Goal: Information Seeking & Learning: Check status

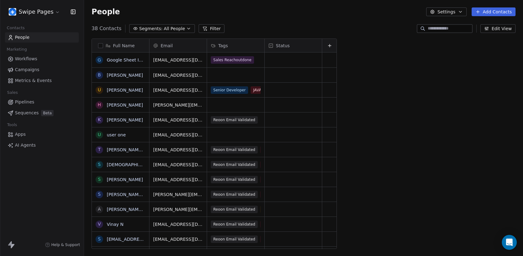
scroll to position [226, 439]
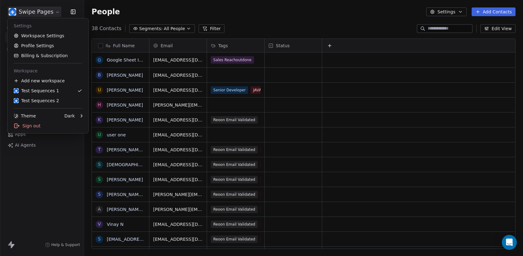
click at [48, 13] on html "Swipe Pages Contacts People Marketing Workflows Campaigns Metrics & Events Sale…" at bounding box center [261, 128] width 523 height 256
click at [48, 230] on html "Swipe Pages Contacts People Marketing Workflows Campaigns Metrics & Events Sale…" at bounding box center [261, 128] width 523 height 256
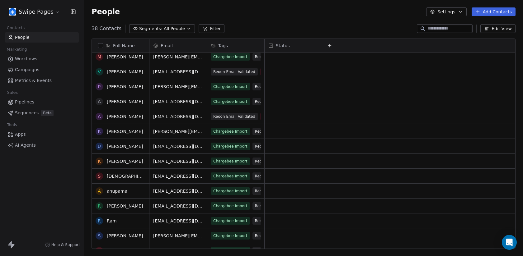
scroll to position [0, 0]
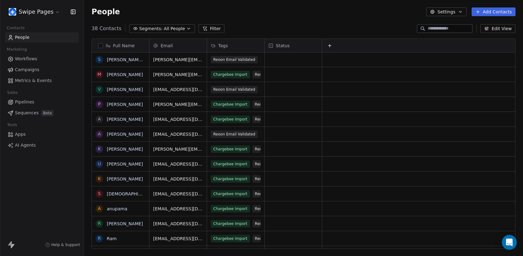
click at [433, 32] on div at bounding box center [445, 28] width 56 height 9
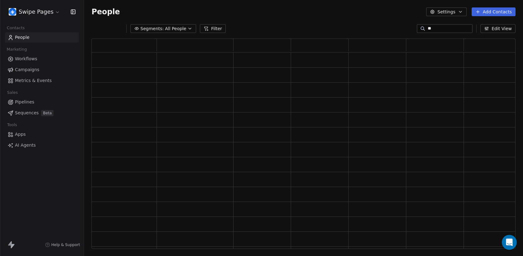
scroll to position [211, 424]
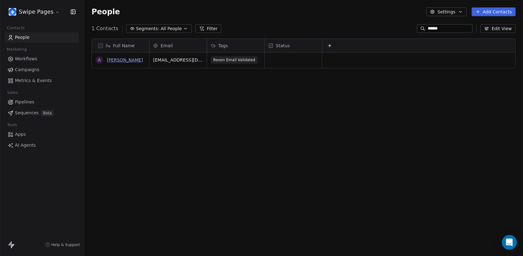
type input "******"
click at [125, 59] on link "[PERSON_NAME]" at bounding box center [125, 60] width 36 height 5
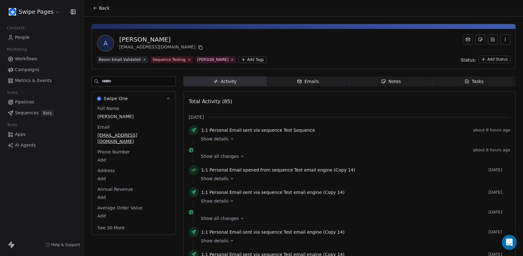
click at [221, 143] on div "Show details" at bounding box center [353, 141] width 305 height 7
click at [220, 139] on span "Show details" at bounding box center [215, 139] width 28 height 6
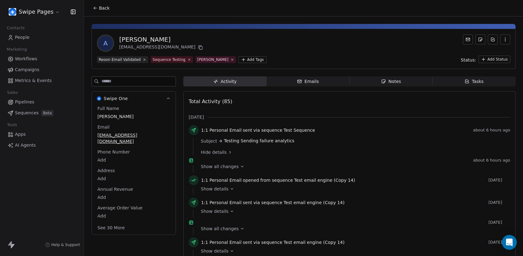
click at [220, 139] on icon at bounding box center [220, 141] width 4 height 4
click at [220, 149] on span "Hide details" at bounding box center [214, 152] width 26 height 6
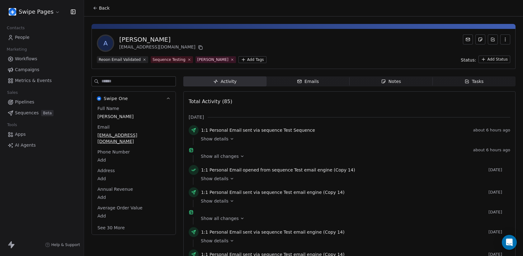
click at [222, 160] on span "Show all changes" at bounding box center [220, 156] width 38 height 6
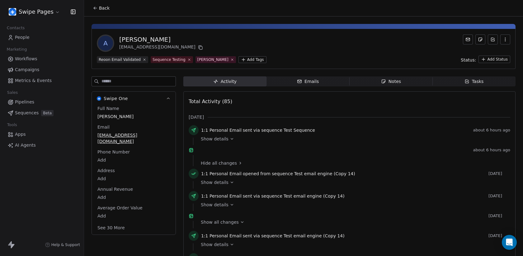
click at [223, 166] on span "Hide all changes" at bounding box center [219, 163] width 36 height 6
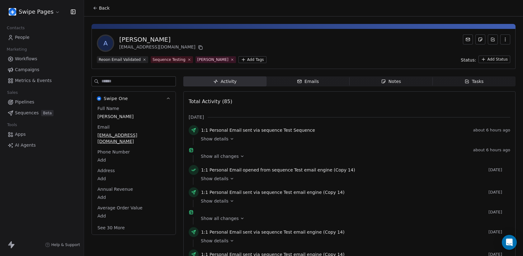
click at [210, 139] on span "Show details" at bounding box center [215, 139] width 28 height 6
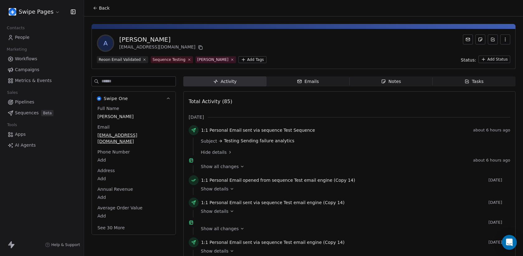
click at [211, 150] on span "Hide details" at bounding box center [214, 152] width 26 height 6
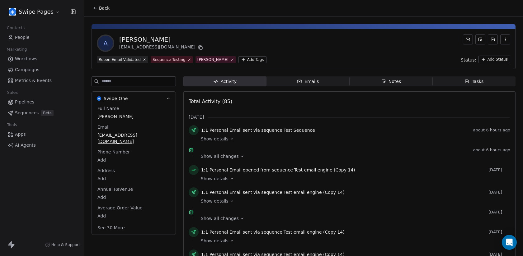
click at [308, 83] on div "Emails" at bounding box center [308, 81] width 22 height 7
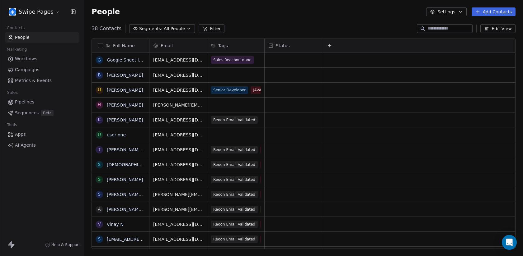
click at [440, 28] on input at bounding box center [450, 29] width 44 height 6
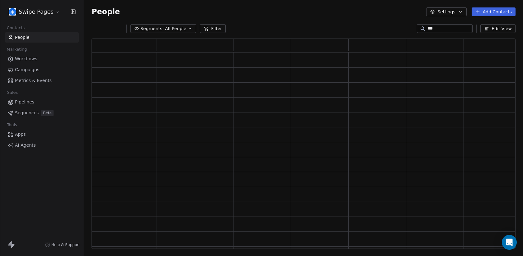
scroll to position [0, 0]
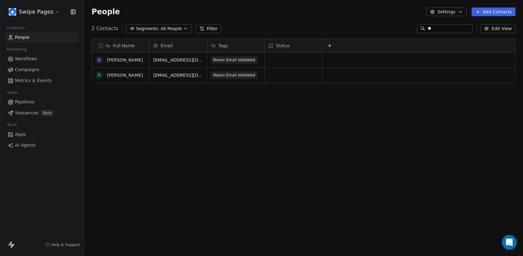
type input "*"
type input "******"
click at [113, 62] on link "[PERSON_NAME]" at bounding box center [125, 60] width 36 height 5
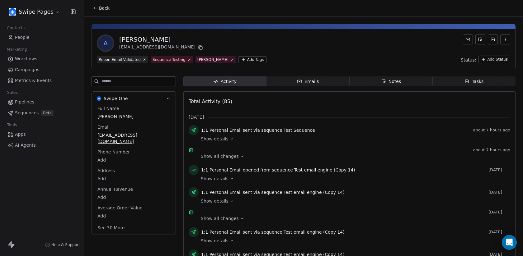
click at [296, 78] on span "Emails Emails" at bounding box center [307, 82] width 83 height 10
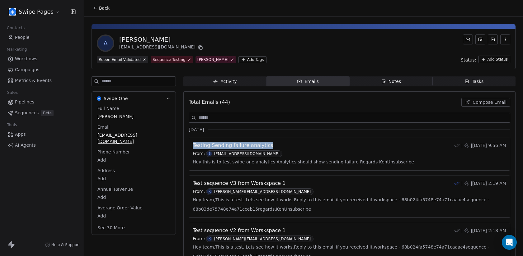
drag, startPoint x: 182, startPoint y: 144, endPoint x: 271, endPoint y: 146, distance: 89.1
copy span "Testing Sending failure analytics"
click at [225, 83] on div "Activity" at bounding box center [225, 81] width 24 height 7
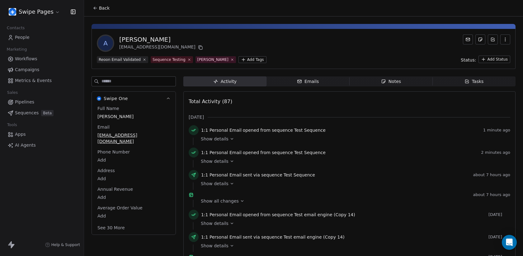
click at [216, 161] on span "Show details" at bounding box center [215, 161] width 28 height 6
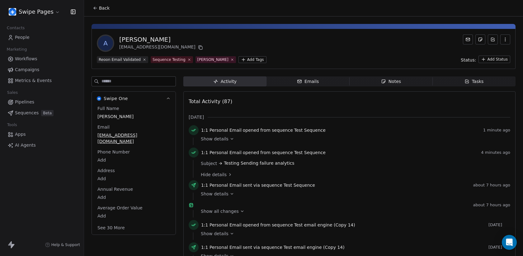
click at [230, 139] on icon at bounding box center [232, 139] width 4 height 4
